Goal: Complete application form

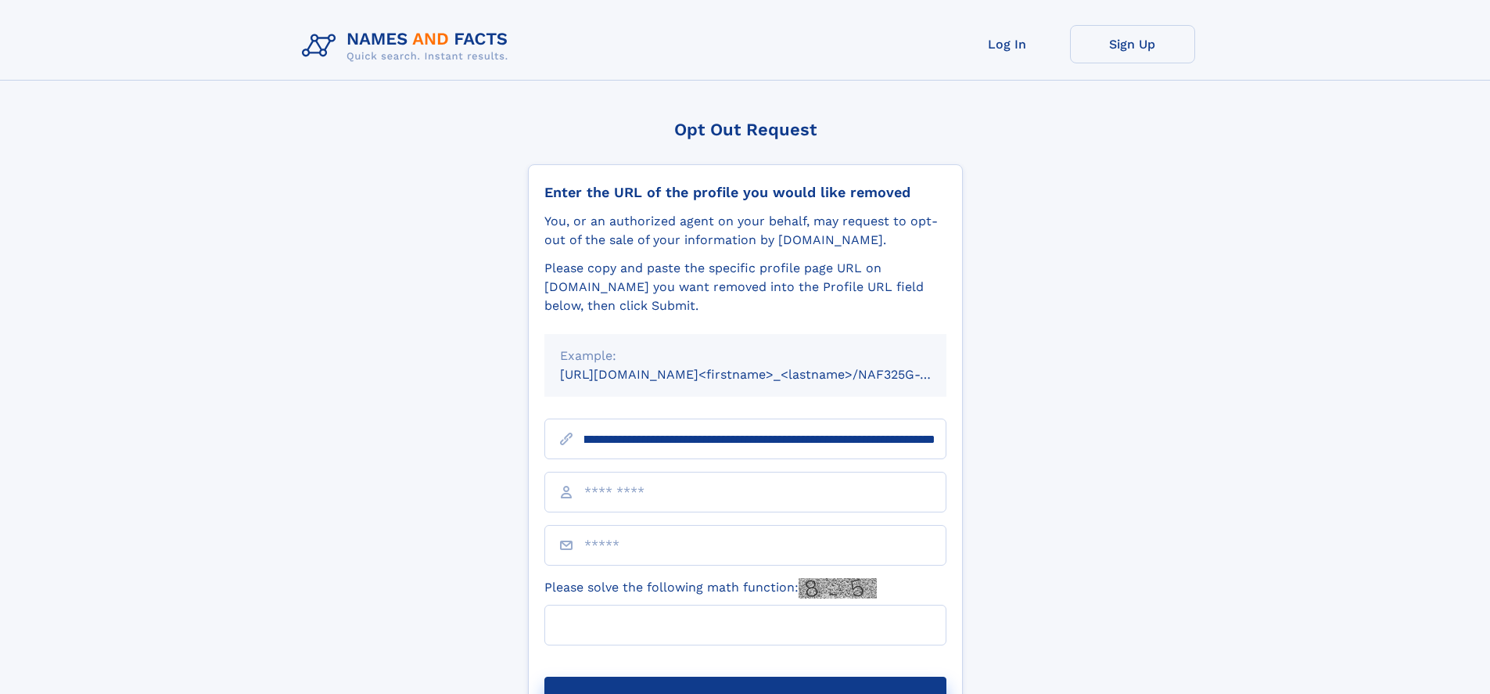
scroll to position [0, 153]
type input "**********"
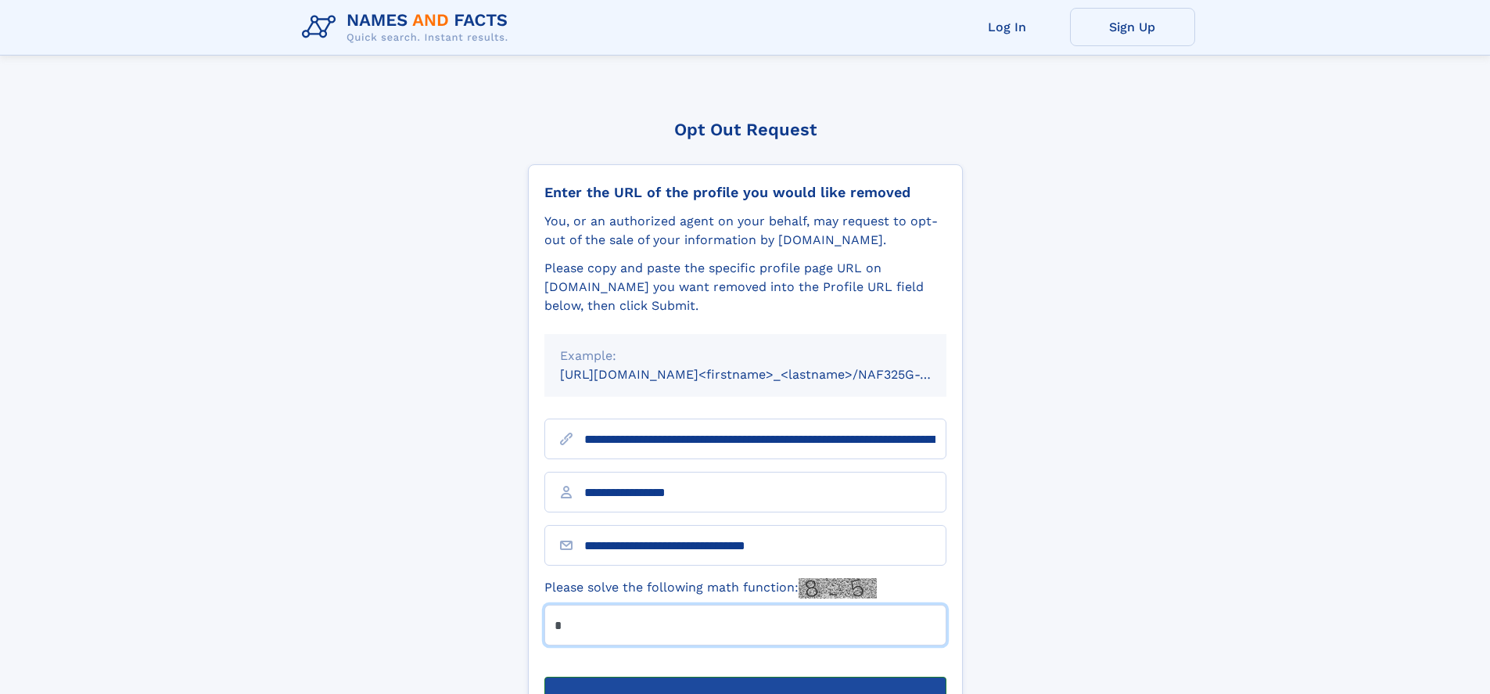
type input "*"
click at [745, 677] on button "Submit Opt Out Request" at bounding box center [745, 702] width 402 height 50
